Goal: Task Accomplishment & Management: Use online tool/utility

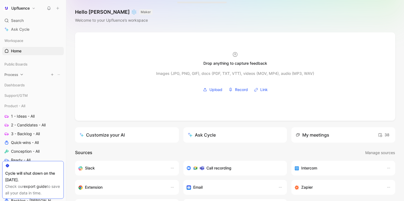
click at [23, 75] on icon at bounding box center [22, 75] width 4 height 4
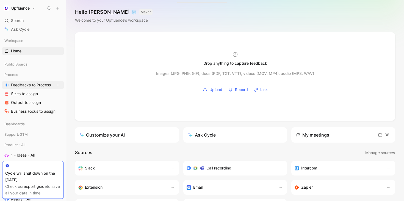
click at [30, 84] on span "Feedbacks to Process" at bounding box center [31, 84] width 40 height 5
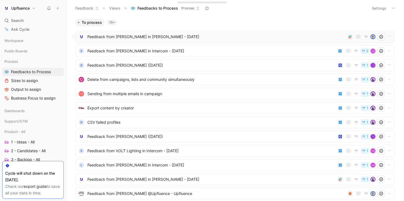
click at [203, 40] on div "Feedback from [PERSON_NAME] in [PERSON_NAME] - [DATE]" at bounding box center [235, 37] width 319 height 12
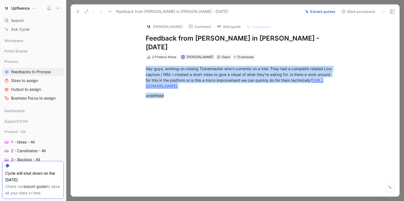
drag, startPoint x: 187, startPoint y: 91, endPoint x: 142, endPoint y: 55, distance: 58.0
click at [142, 60] on div "Hey guys, working on closing Ticketmaster who's currently on a trial. They had …" at bounding box center [240, 87] width 317 height 54
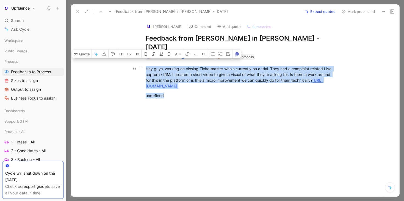
click at [233, 66] on div "Hey guys, working on closing Ticketmaster who's currently on a trial. They had …" at bounding box center [241, 77] width 190 height 23
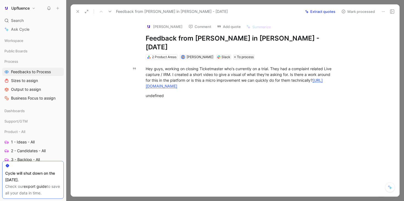
click at [313, 11] on button "Extract quotes" at bounding box center [319, 12] width 35 height 8
click at [327, 13] on button "Retry" at bounding box center [331, 12] width 14 height 8
drag, startPoint x: 147, startPoint y: 59, endPoint x: 184, endPoint y: 92, distance: 50.2
click at [185, 92] on div "Hey guys, working on closing Ticketmaster who's currently on a trial. They had …" at bounding box center [240, 87] width 317 height 54
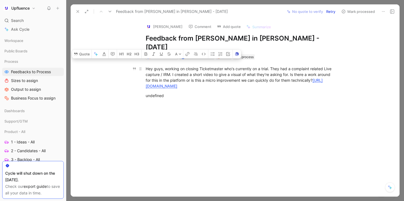
click at [226, 69] on div "Hey guys, working on closing Ticketmaster who's currently on a trial. They had …" at bounding box center [241, 77] width 190 height 23
drag, startPoint x: 146, startPoint y: 59, endPoint x: 170, endPoint y: 94, distance: 42.5
click at [171, 94] on div "Hey guys, working on closing Ticketmaster who's currently on a trial. They had …" at bounding box center [240, 87] width 317 height 54
click at [176, 93] on div "undefined" at bounding box center [241, 96] width 190 height 6
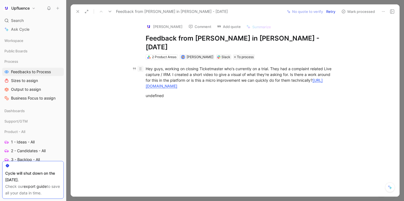
drag, startPoint x: 195, startPoint y: 86, endPoint x: 143, endPoint y: 58, distance: 59.1
click at [143, 64] on p "Hey guys, working on closing Ticketmaster who's currently on a trial. They had …" at bounding box center [240, 77] width 211 height 26
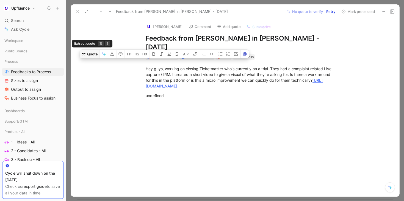
click at [91, 51] on button "Quote" at bounding box center [90, 54] width 20 height 9
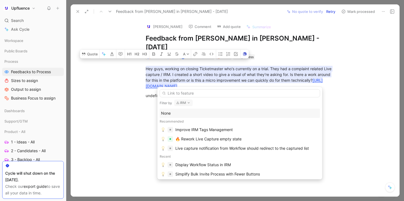
click at [186, 102] on button "IRM" at bounding box center [183, 103] width 19 height 7
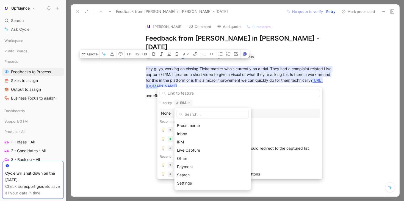
scroll to position [38, 0]
click at [194, 170] on div "Other" at bounding box center [213, 169] width 72 height 7
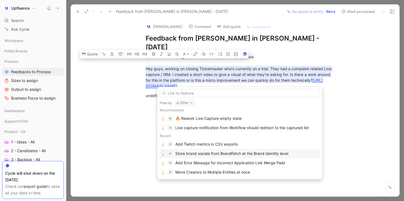
scroll to position [0, 0]
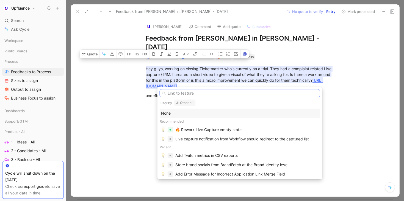
click at [226, 93] on input "text" at bounding box center [240, 93] width 160 height 8
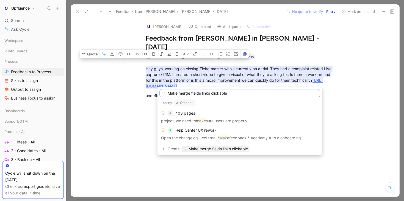
click at [220, 91] on input "Make merge fields links clickable" at bounding box center [240, 93] width 160 height 8
click at [220, 91] on input "Make merge fields links a" at bounding box center [240, 93] width 160 height 8
type input "Make merge fields links actionnable"
click at [203, 149] on span "Make merge fields links actionnable" at bounding box center [220, 149] width 64 height 7
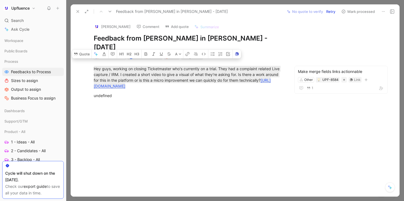
click at [354, 12] on button "Mark processed" at bounding box center [358, 12] width 38 height 8
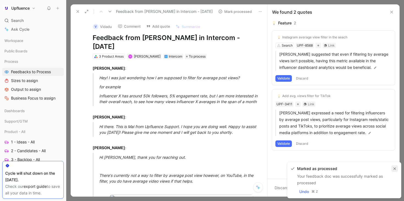
click at [394, 168] on icon "button" at bounding box center [394, 168] width 3 height 3
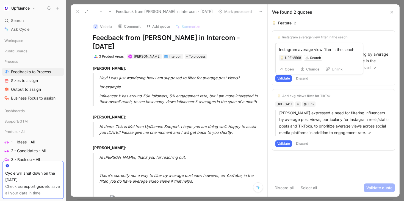
click at [286, 69] on button "Open" at bounding box center [287, 69] width 20 height 8
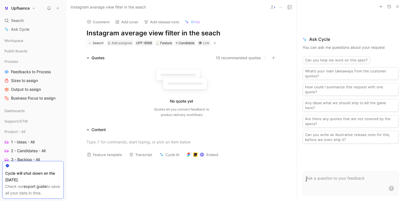
click at [210, 31] on h1 "Instagram average view filter in the seach" at bounding box center [182, 33] width 190 height 9
click at [246, 26] on div "Comment Add cover Add release note Write Instagram average view filter in the s…" at bounding box center [181, 30] width 211 height 32
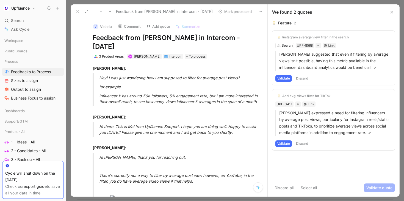
click at [282, 79] on button "Validate" at bounding box center [283, 78] width 16 height 7
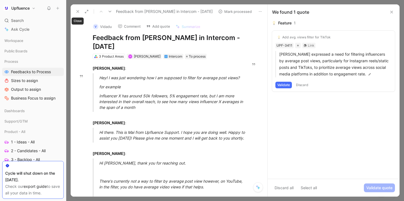
click at [77, 11] on icon at bounding box center [78, 11] width 4 height 4
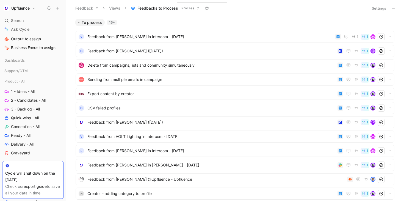
scroll to position [51, 0]
click at [30, 97] on link "2 - Candidates - All" at bounding box center [33, 100] width 62 height 8
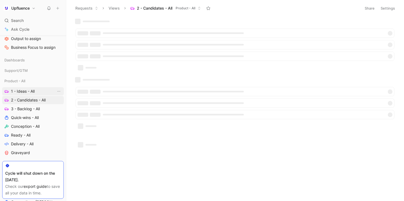
click at [29, 90] on span "1 - Ideas - All" at bounding box center [23, 91] width 24 height 5
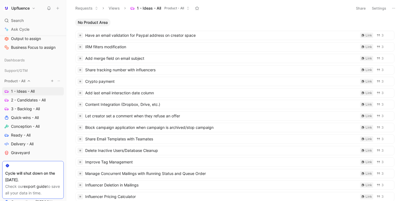
click at [51, 82] on icon "button" at bounding box center [52, 80] width 3 height 3
click at [366, 36] on div at bounding box center [202, 100] width 404 height 201
click at [365, 34] on div "Link" at bounding box center [368, 35] width 7 height 5
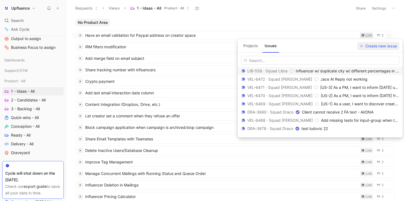
click at [383, 48] on span "Create new issue" at bounding box center [378, 46] width 37 height 7
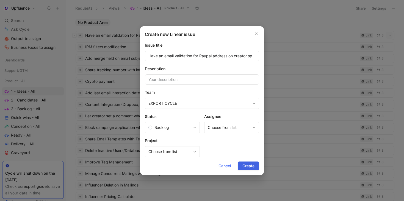
click at [245, 165] on span "Create" at bounding box center [248, 166] width 12 height 7
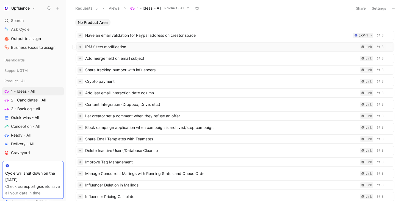
click at [268, 45] on span "IRM filters modification" at bounding box center [221, 47] width 273 height 7
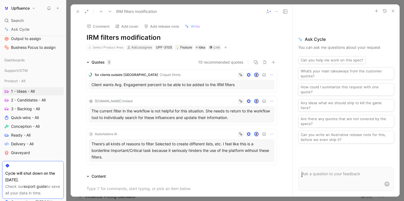
click at [76, 12] on icon at bounding box center [78, 11] width 4 height 4
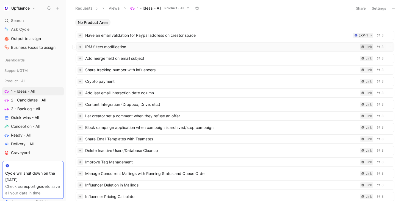
click at [366, 46] on div "Link" at bounding box center [368, 46] width 7 height 5
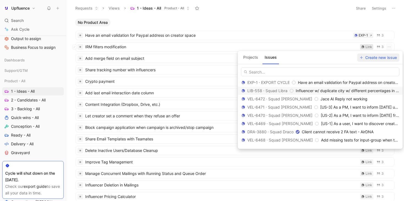
click at [383, 57] on span "Create new issue" at bounding box center [378, 57] width 37 height 7
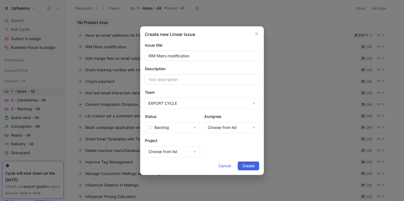
click at [246, 169] on button "Create" at bounding box center [248, 166] width 21 height 9
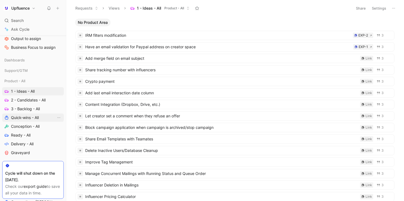
scroll to position [85, 0]
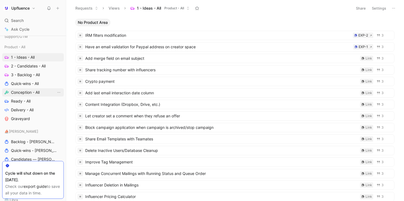
click at [30, 90] on span "Conception - All" at bounding box center [25, 92] width 29 height 5
